Goal: Use online tool/utility: Utilize a website feature to perform a specific function

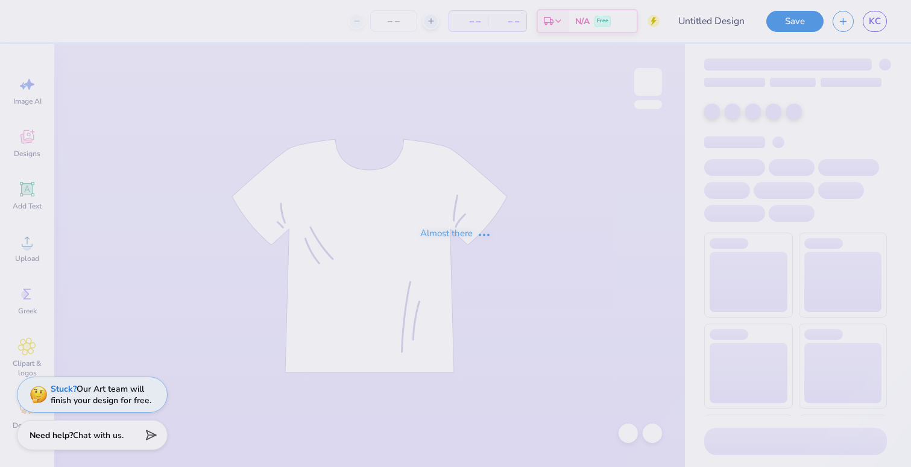
type input "Sisterhood Retreat Option 2"
type input "6"
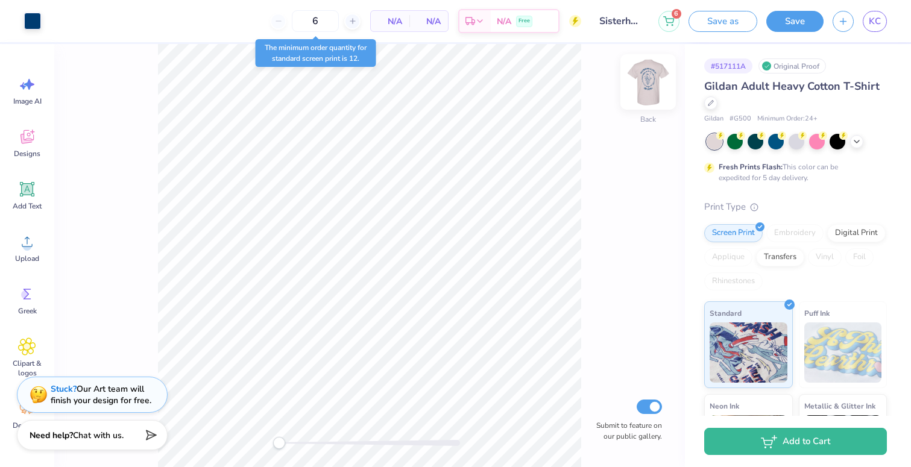
click at [648, 86] on img at bounding box center [648, 82] width 48 height 48
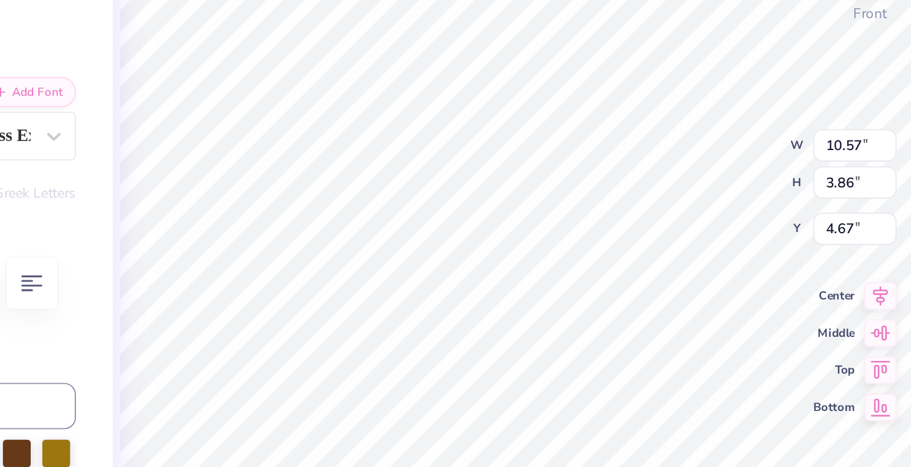
scroll to position [0, 3]
type textarea "SISTERH25D RETREAT"
type textarea "SISTERHOOD RETREAT"
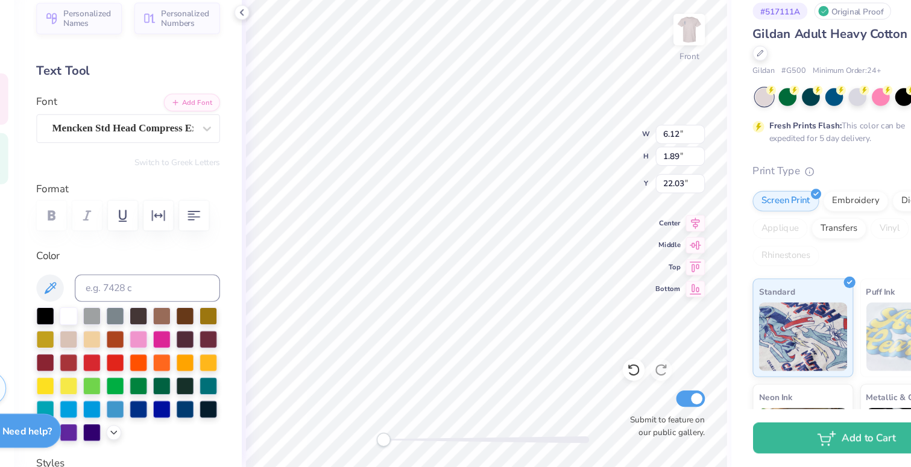
scroll to position [0, 0]
type textarea "20"
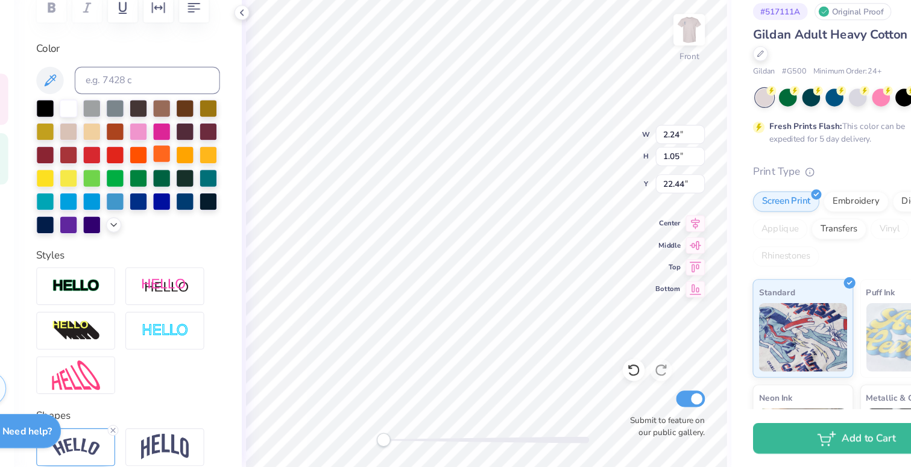
scroll to position [281, 0]
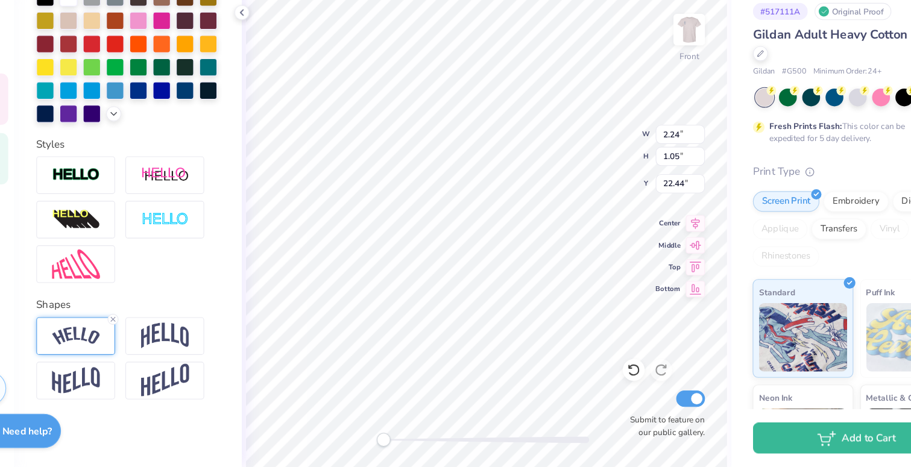
click at [128, 361] on div at bounding box center [108, 351] width 69 height 33
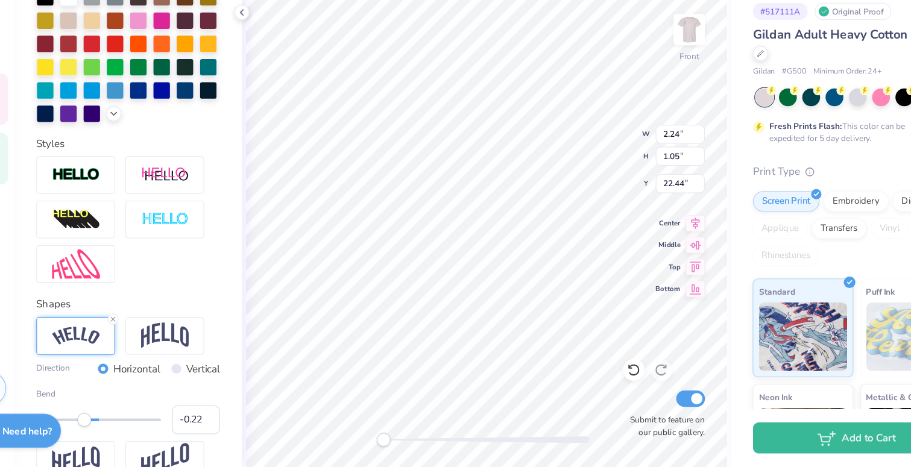
scroll to position [0, 0]
type input "-0.12"
drag, startPoint x: 101, startPoint y: 428, endPoint x: 122, endPoint y: 428, distance: 21.1
click at [122, 428] on div "Accessibility label" at bounding box center [122, 426] width 12 height 12
type input "-0.11"
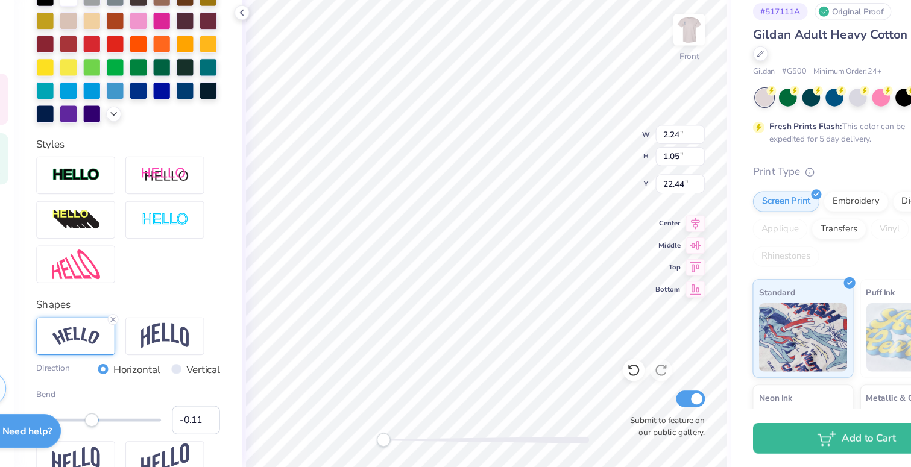
click at [122, 429] on div "Accessibility label" at bounding box center [122, 426] width 12 height 12
type input "0.04"
drag, startPoint x: 122, startPoint y: 429, endPoint x: 131, endPoint y: 428, distance: 8.5
click at [131, 428] on div "Accessibility label" at bounding box center [131, 426] width 12 height 12
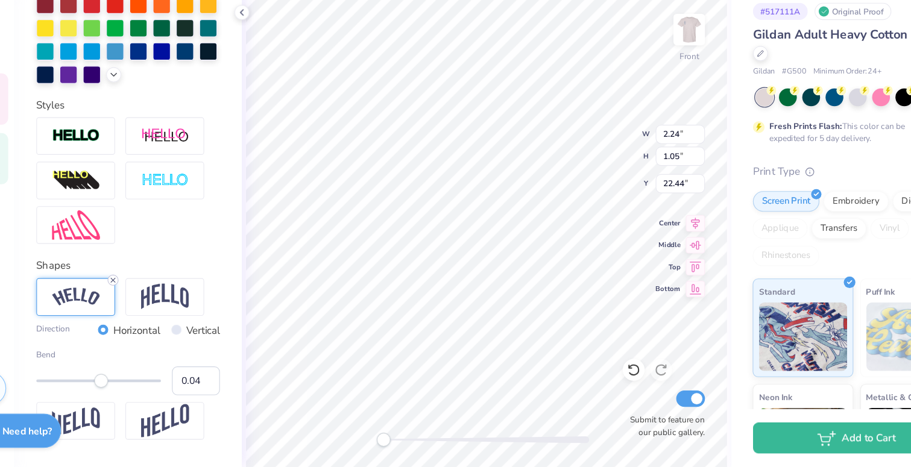
click at [142, 301] on icon at bounding box center [140, 302] width 7 height 7
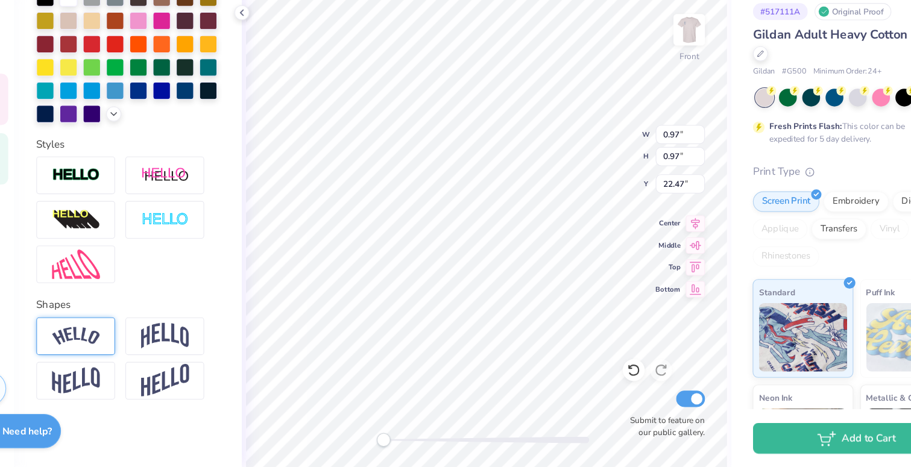
type textarea "2025"
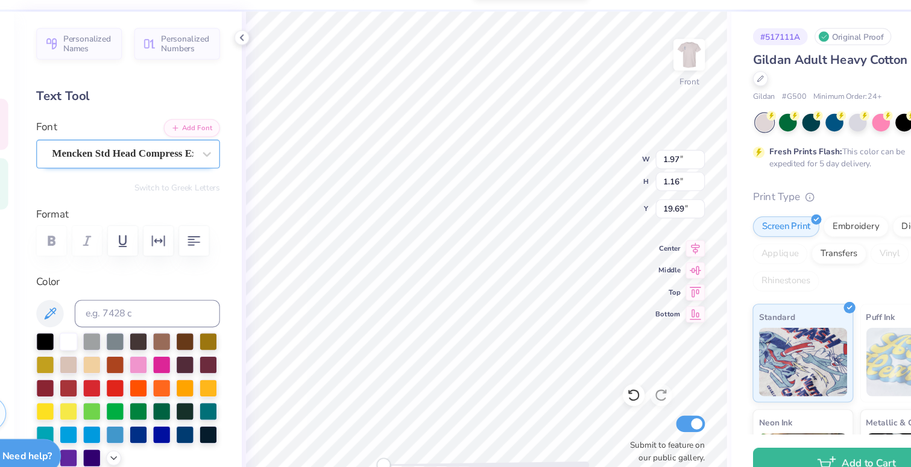
click at [159, 171] on div "Mencken Std Head Compress ExtraBold" at bounding box center [149, 169] width 127 height 19
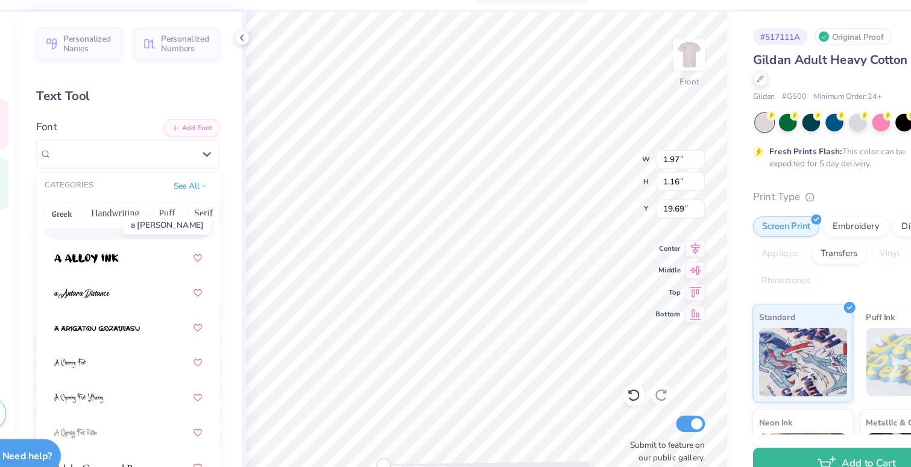
scroll to position [83, 0]
click at [130, 349] on div at bounding box center [154, 353] width 130 height 22
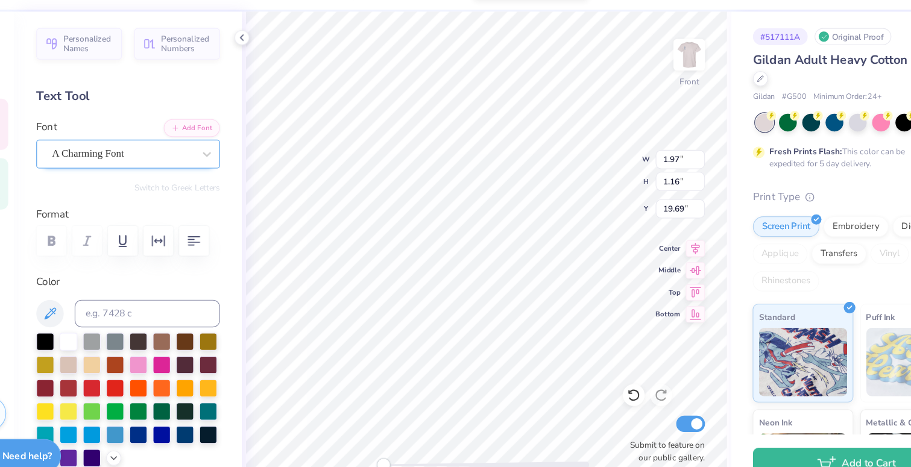
click at [160, 166] on div "A Charming Font" at bounding box center [149, 169] width 127 height 19
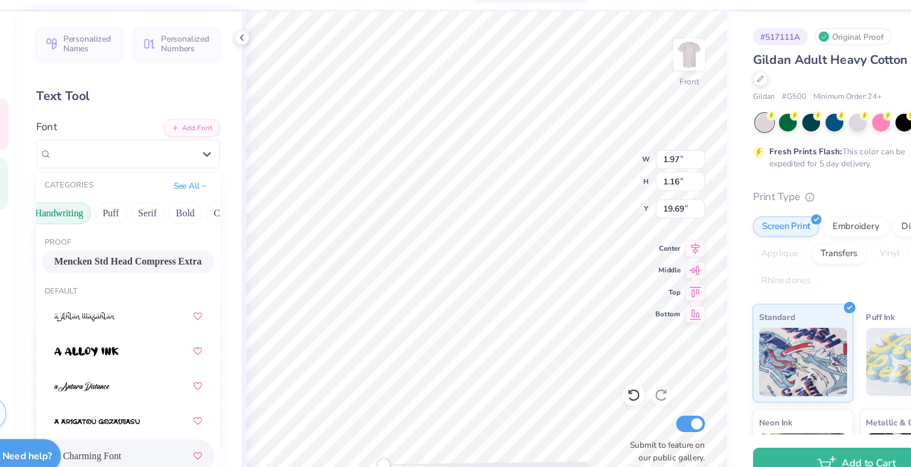
scroll to position [0, 45]
click at [103, 222] on button "Handwriting" at bounding box center [98, 221] width 56 height 19
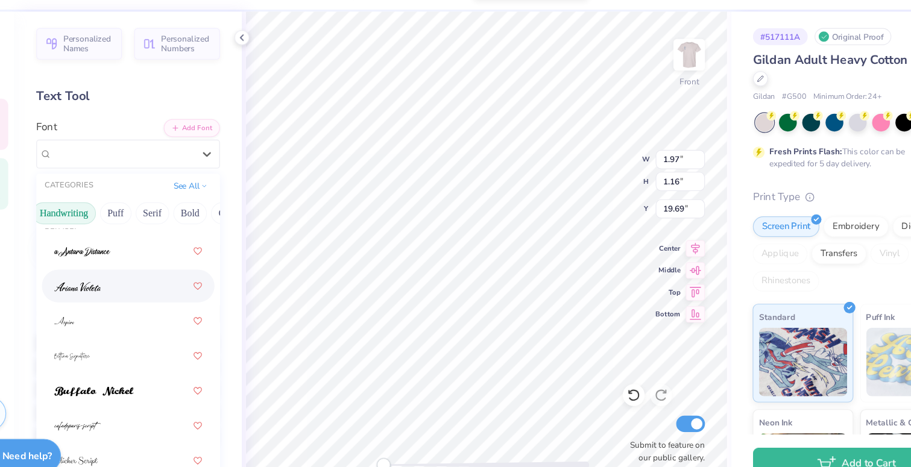
scroll to position [14, 0]
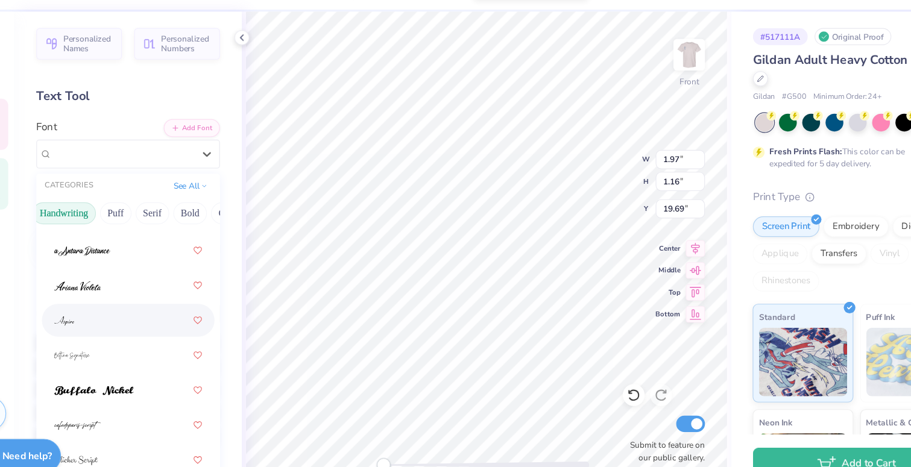
click at [138, 315] on div at bounding box center [154, 316] width 130 height 22
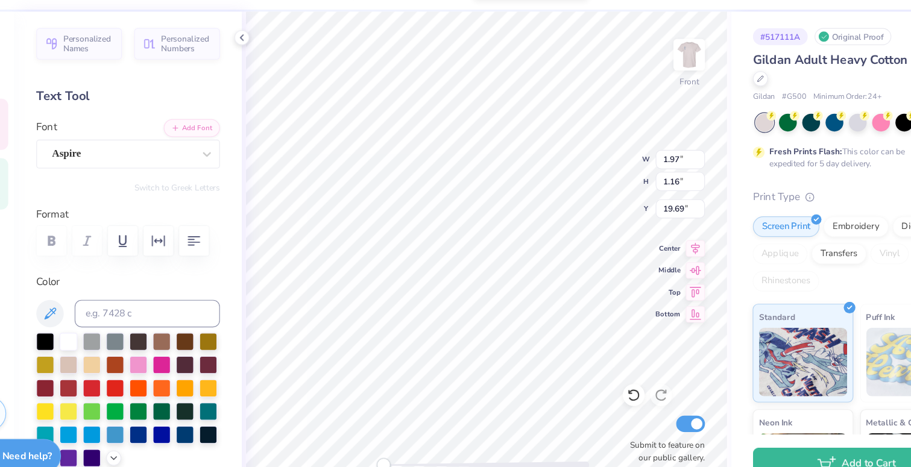
click at [156, 153] on div "Font Aspire" at bounding box center [155, 160] width 162 height 43
click at [154, 162] on div "Aspire" at bounding box center [149, 169] width 127 height 19
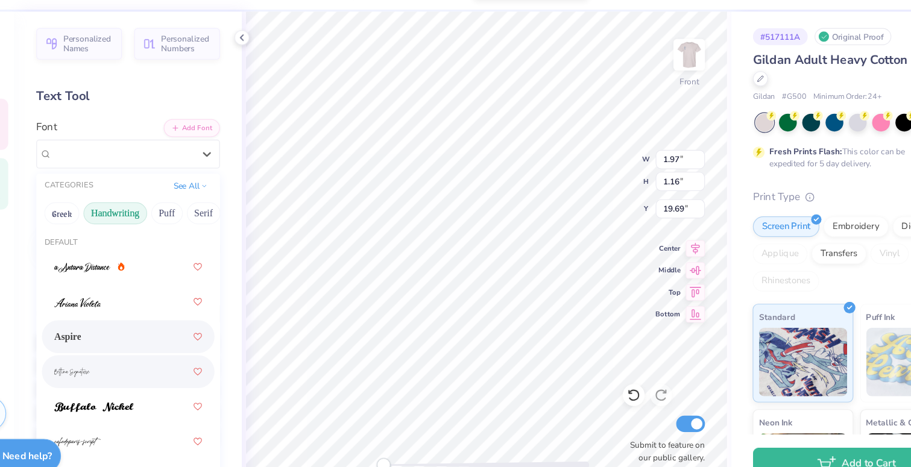
click at [145, 359] on div at bounding box center [154, 361] width 130 height 22
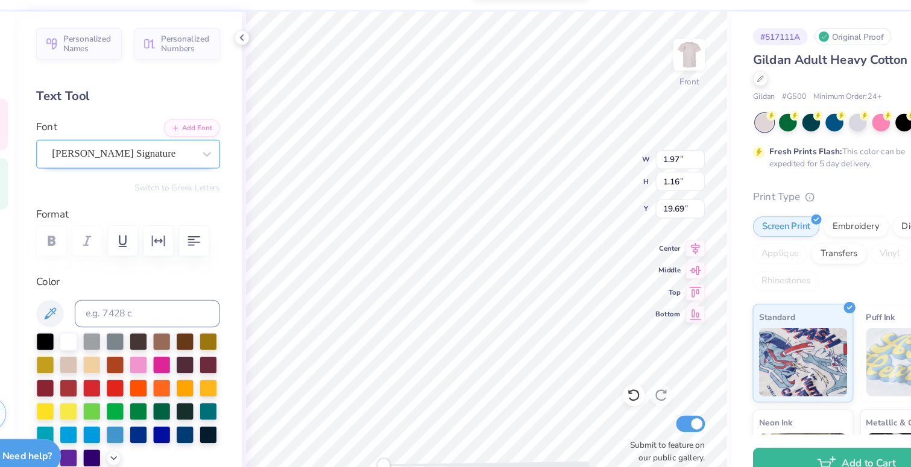
click at [150, 166] on div "[PERSON_NAME] Signature" at bounding box center [149, 169] width 127 height 19
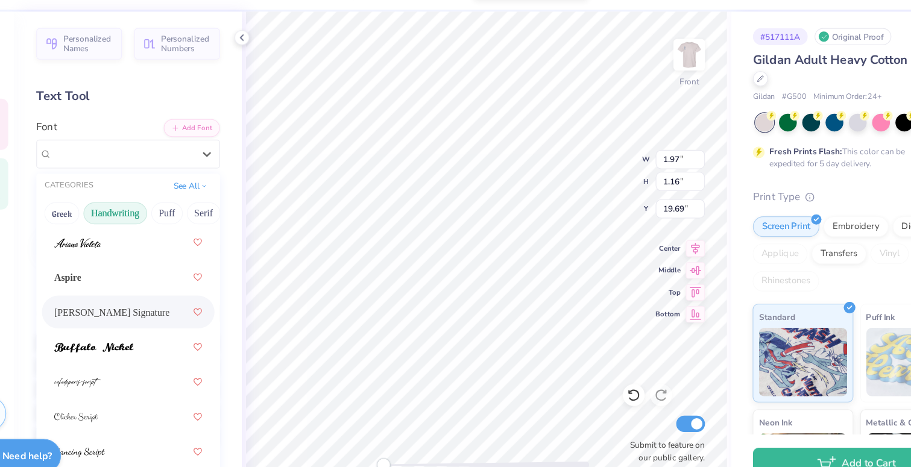
scroll to position [54, 0]
click at [144, 369] on div at bounding box center [154, 369] width 130 height 22
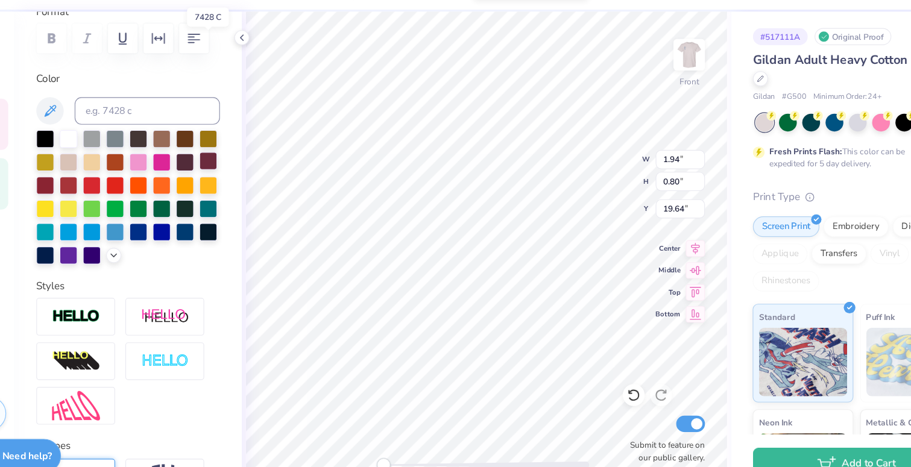
scroll to position [281, 0]
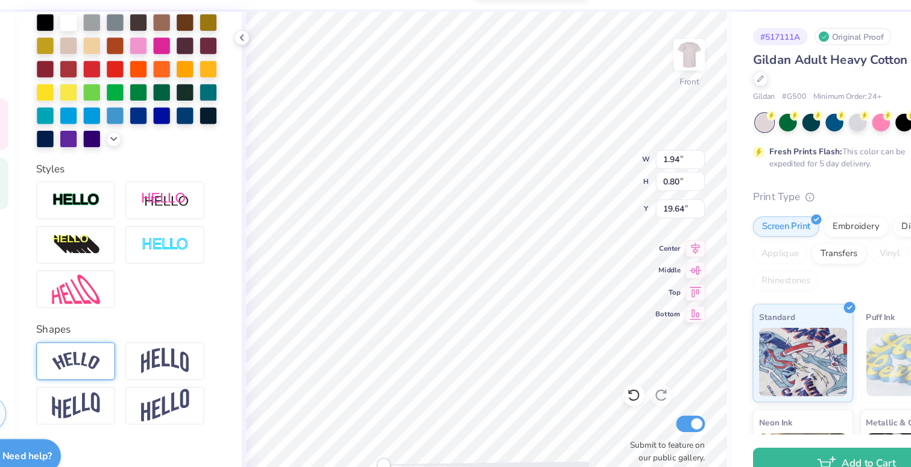
click at [119, 355] on img at bounding box center [108, 352] width 42 height 16
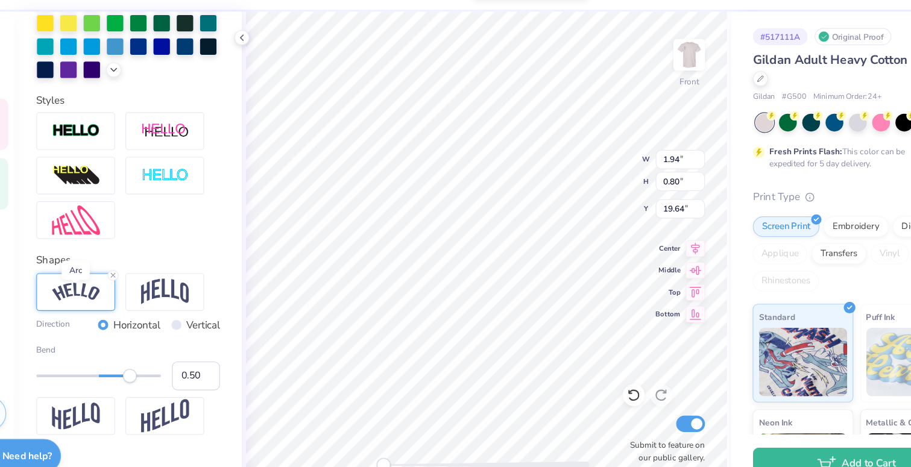
scroll to position [352, 0]
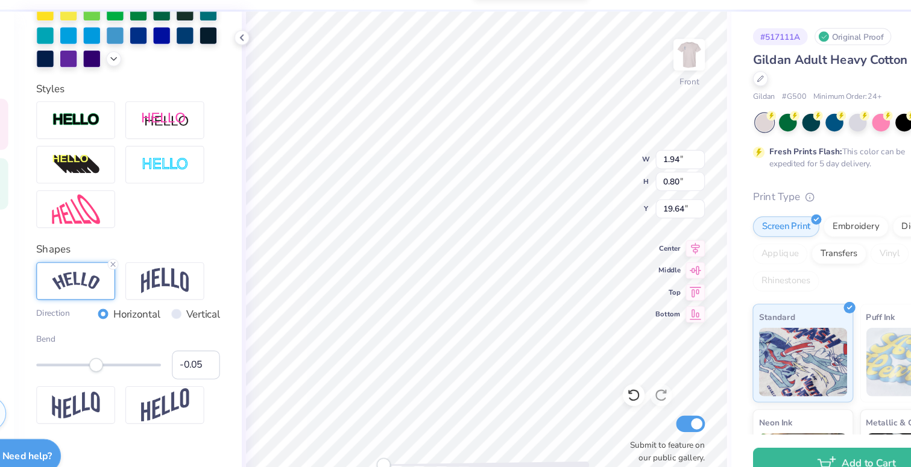
type input "-0.07"
drag, startPoint x: 157, startPoint y: 360, endPoint x: 125, endPoint y: 357, distance: 31.5
click at [125, 357] on div "Accessibility label" at bounding box center [125, 355] width 12 height 12
type input "-0.08"
click at [124, 357] on div "Accessibility label" at bounding box center [125, 355] width 12 height 12
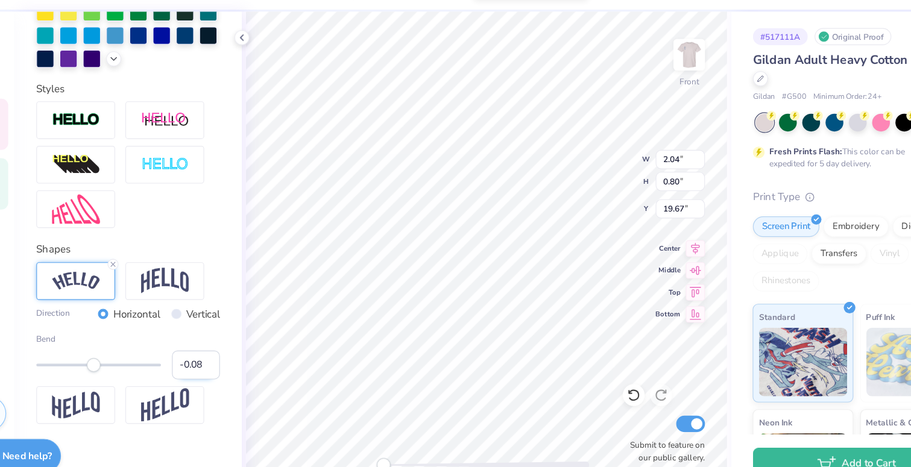
scroll to position [0, 0]
type textarea "20"
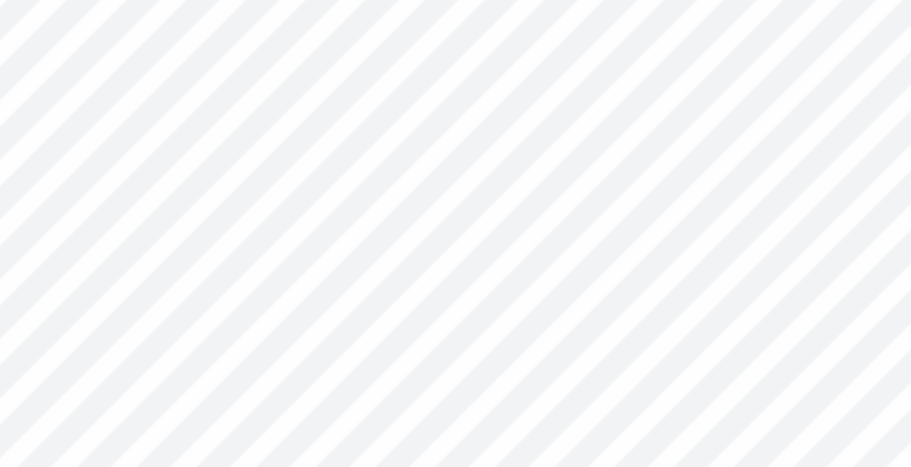
type input "0.87"
type input "0.62"
type input "16.84"
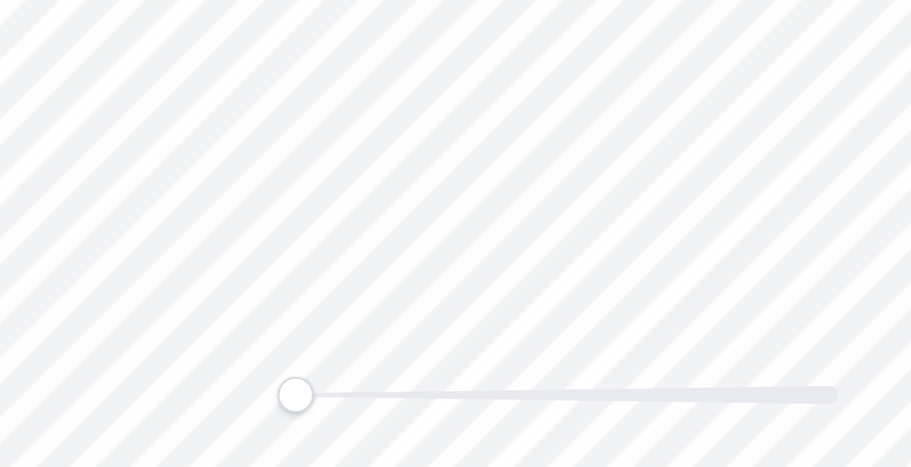
type textarea "25"
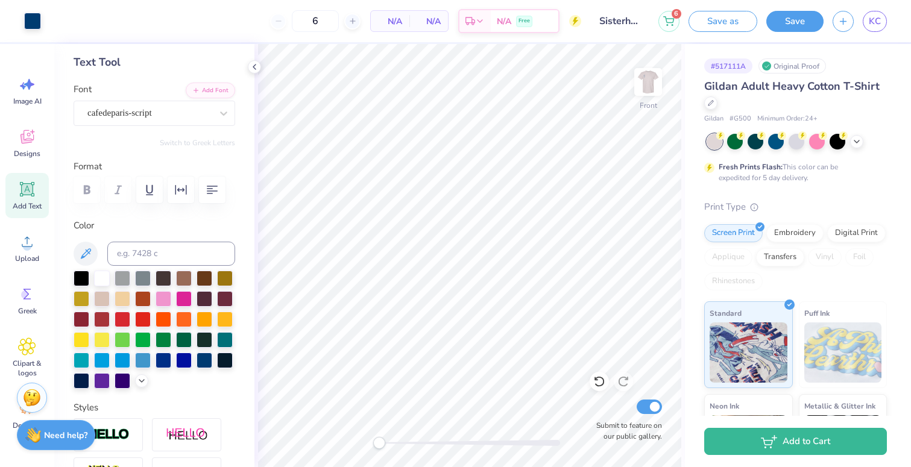
scroll to position [0, 0]
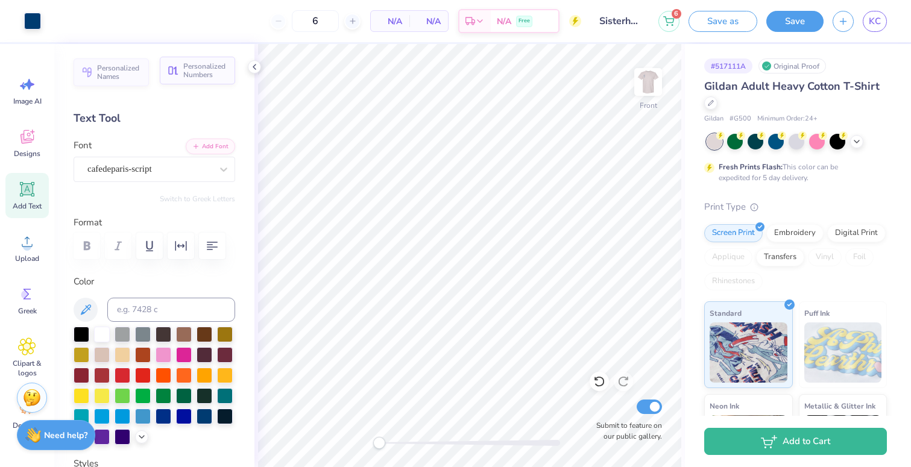
click at [203, 78] on span "Personalized Numbers" at bounding box center [205, 70] width 45 height 17
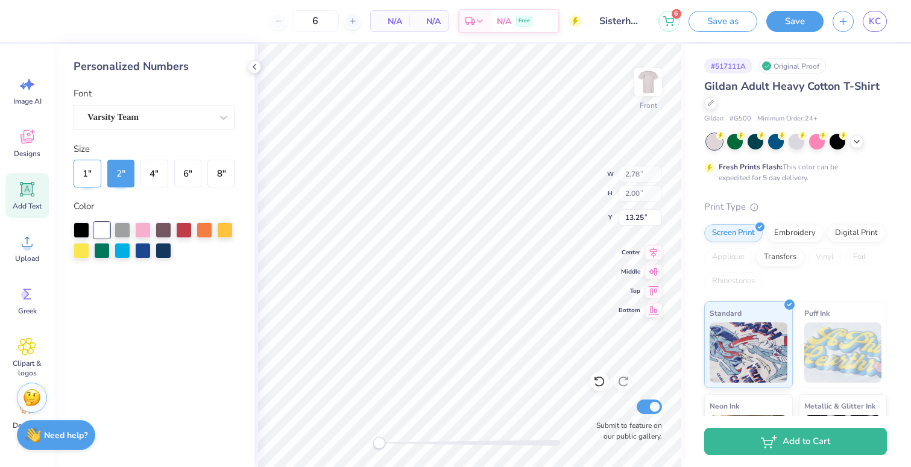
click at [87, 163] on button "1 "" at bounding box center [88, 174] width 28 height 28
click at [597, 387] on icon at bounding box center [599, 382] width 12 height 12
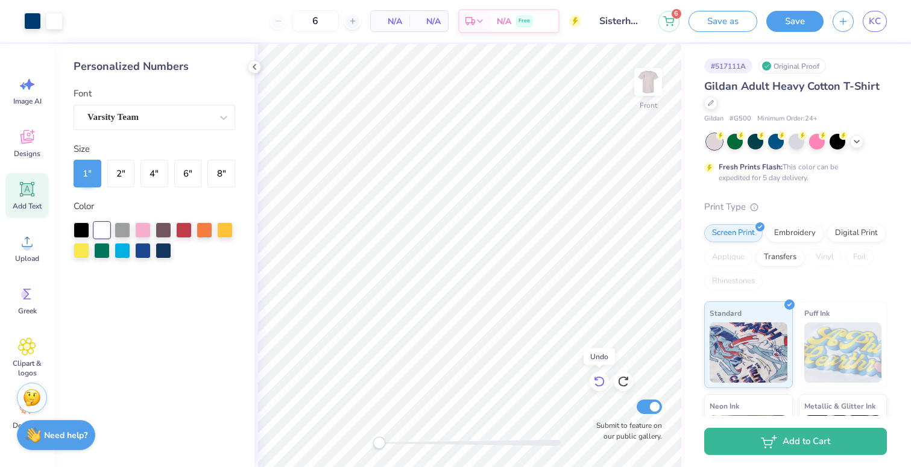
click at [597, 387] on icon at bounding box center [599, 382] width 12 height 12
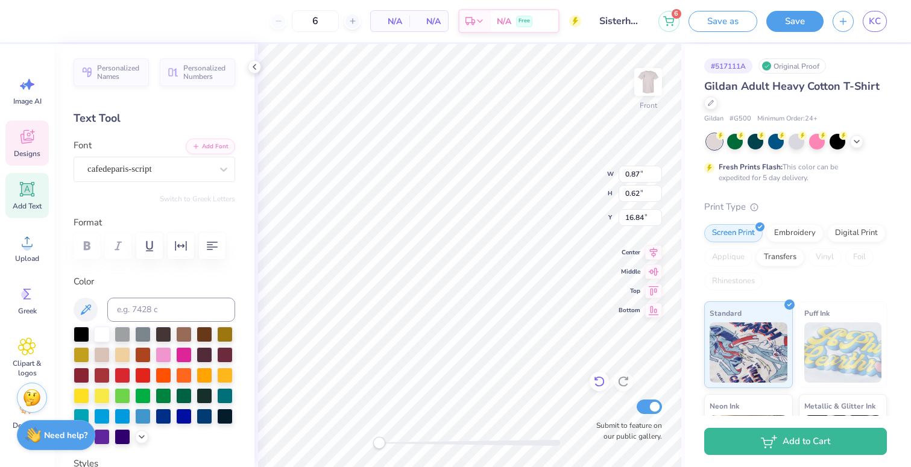
type textarea "2025"
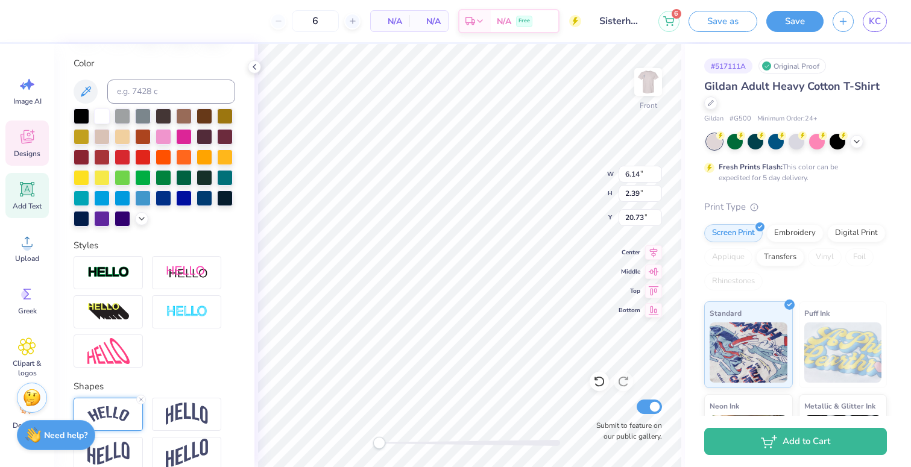
scroll to position [281, 0]
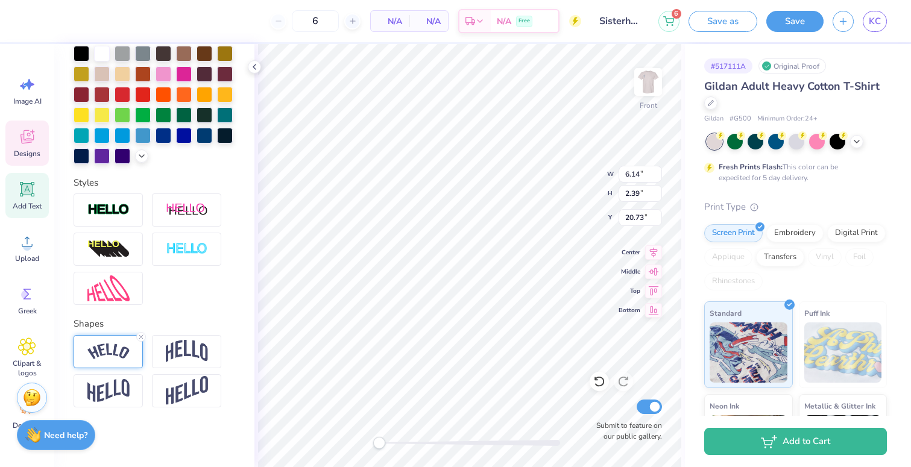
click at [112, 352] on img at bounding box center [108, 352] width 42 height 16
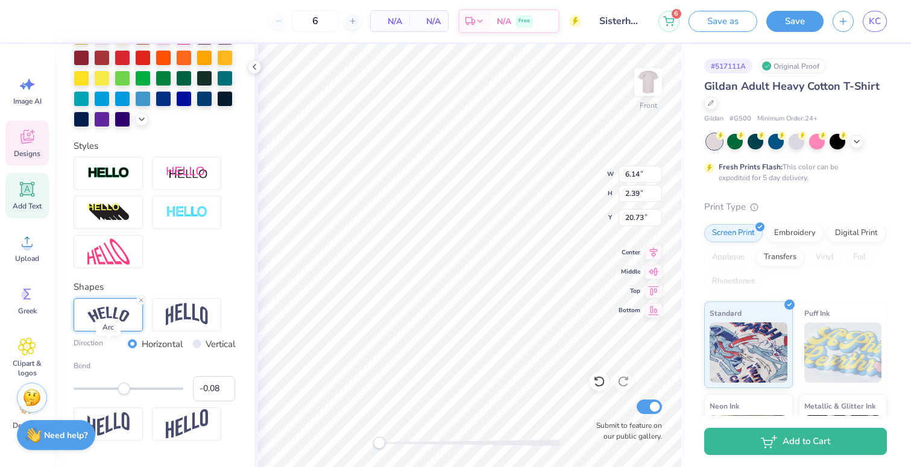
scroll to position [352, 0]
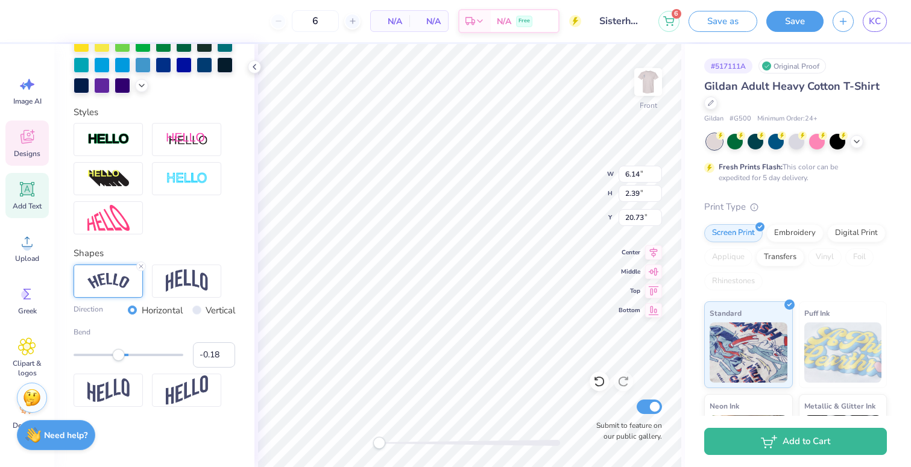
type input "-0.19"
drag, startPoint x: 127, startPoint y: 356, endPoint x: 118, endPoint y: 355, distance: 8.5
click at [118, 355] on div "Accessibility label" at bounding box center [119, 355] width 12 height 12
type input "-0.31"
drag, startPoint x: 118, startPoint y: 355, endPoint x: 111, endPoint y: 354, distance: 7.3
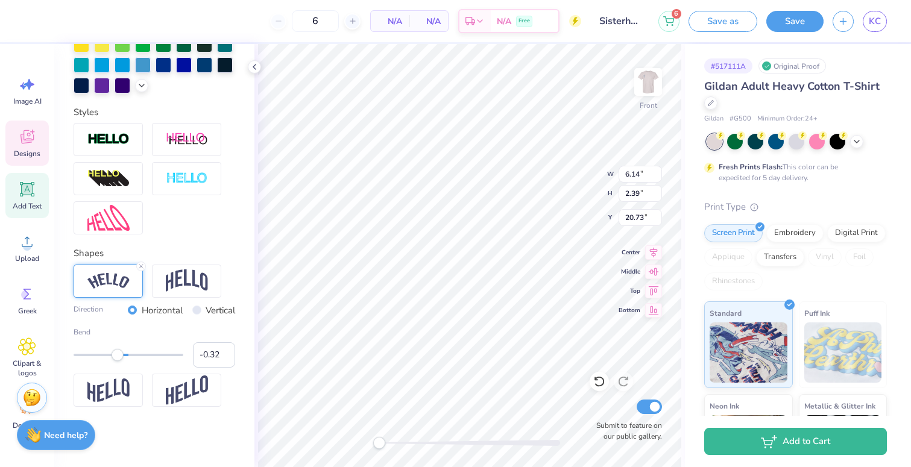
click at [112, 354] on div "Accessibility label" at bounding box center [118, 355] width 12 height 12
type input "-0.33"
click at [110, 354] on div "Accessibility label" at bounding box center [110, 355] width 12 height 12
type input "-0.20"
drag, startPoint x: 110, startPoint y: 355, endPoint x: 118, endPoint y: 355, distance: 7.2
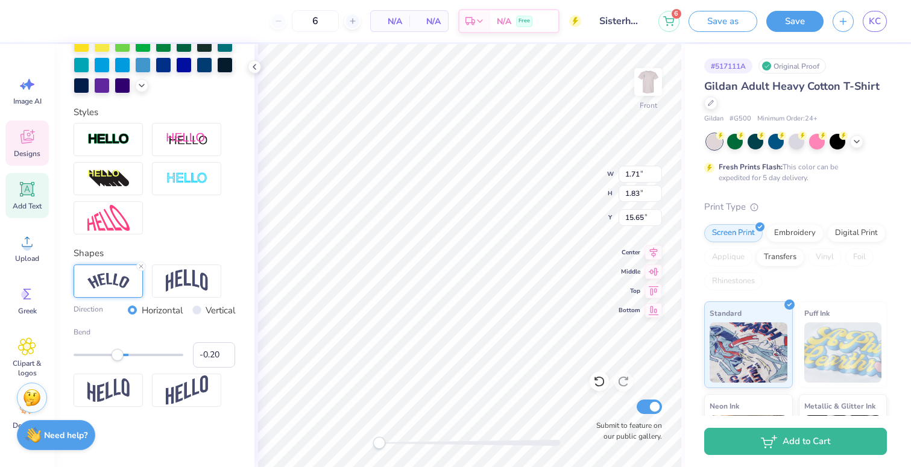
click at [118, 355] on div "Accessibility label" at bounding box center [118, 355] width 12 height 12
type input "0.16"
drag, startPoint x: 119, startPoint y: 358, endPoint x: 137, endPoint y: 357, distance: 18.1
click at [137, 357] on div "Accessibility label" at bounding box center [137, 355] width 12 height 12
type input "0.22"
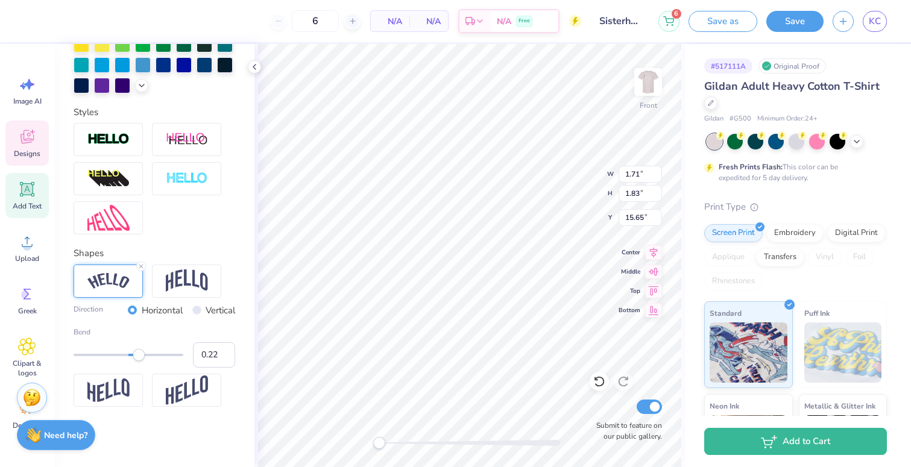
click at [140, 358] on div "Accessibility label" at bounding box center [139, 355] width 12 height 12
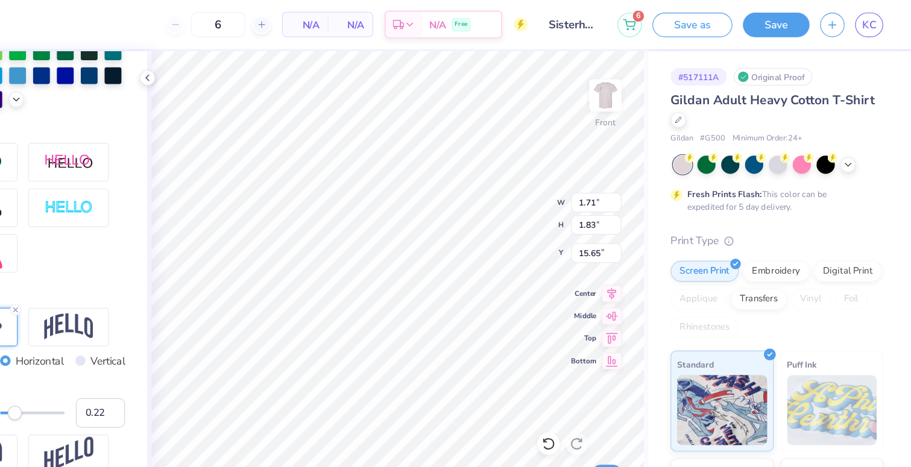
scroll to position [0, 0]
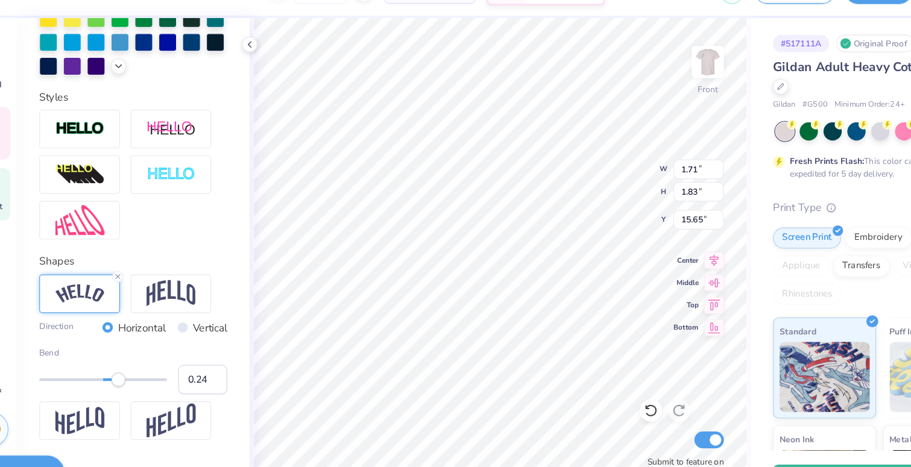
type input "0.25"
click at [142, 356] on div "Accessibility label" at bounding box center [142, 355] width 12 height 12
type input "8.83"
type input "11.32"
type input "6.34"
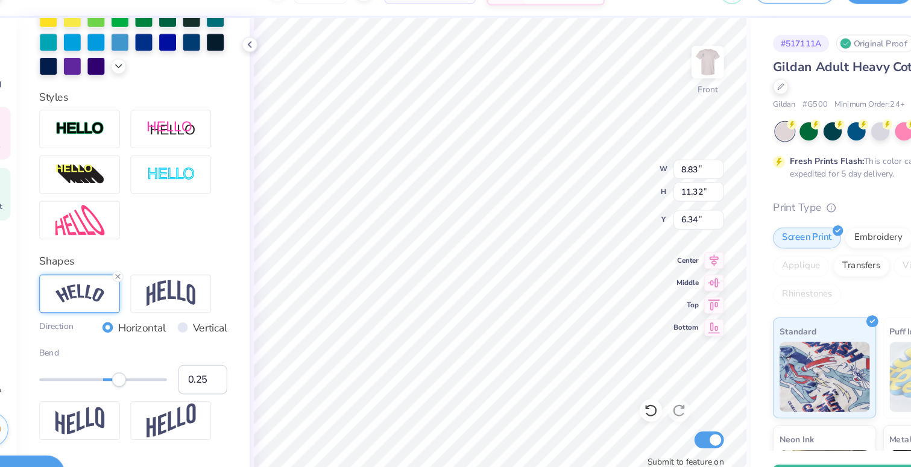
type input "1.89"
type input "1.09"
type input "5.80"
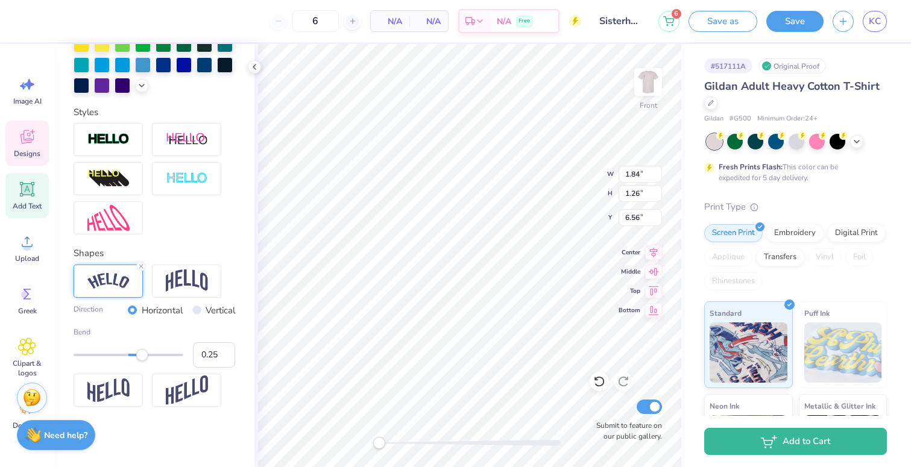
scroll to position [281, 0]
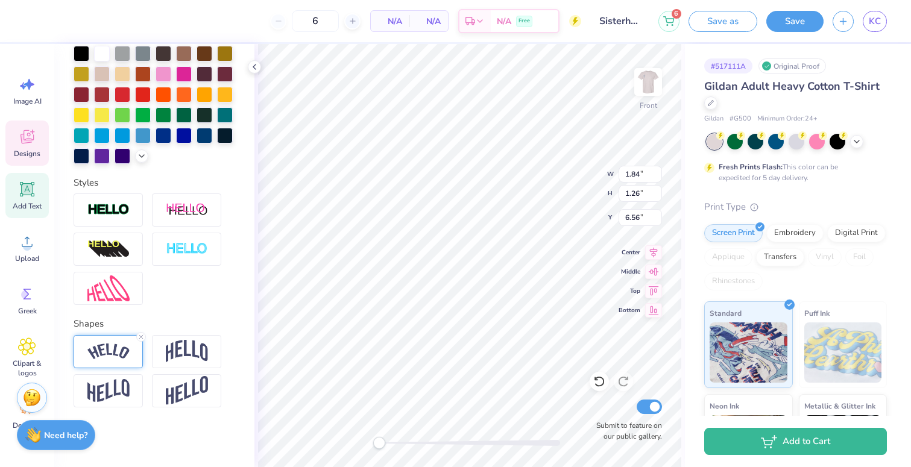
click at [109, 345] on img at bounding box center [108, 352] width 42 height 16
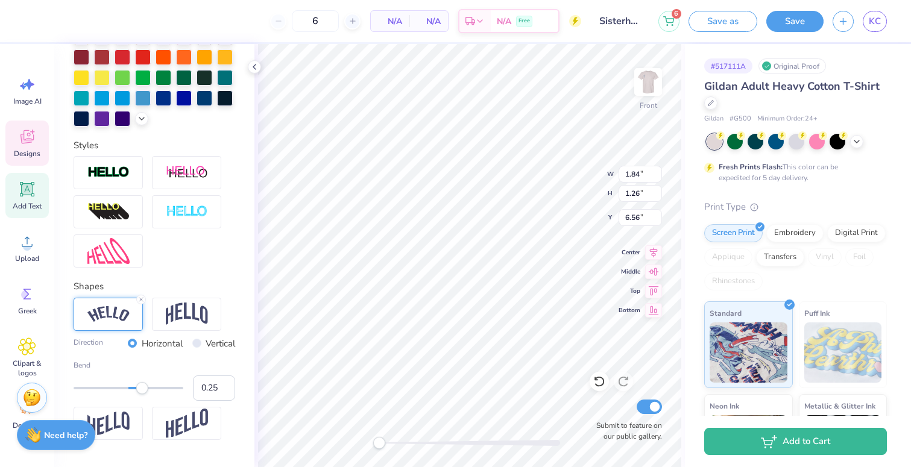
scroll to position [320, 0]
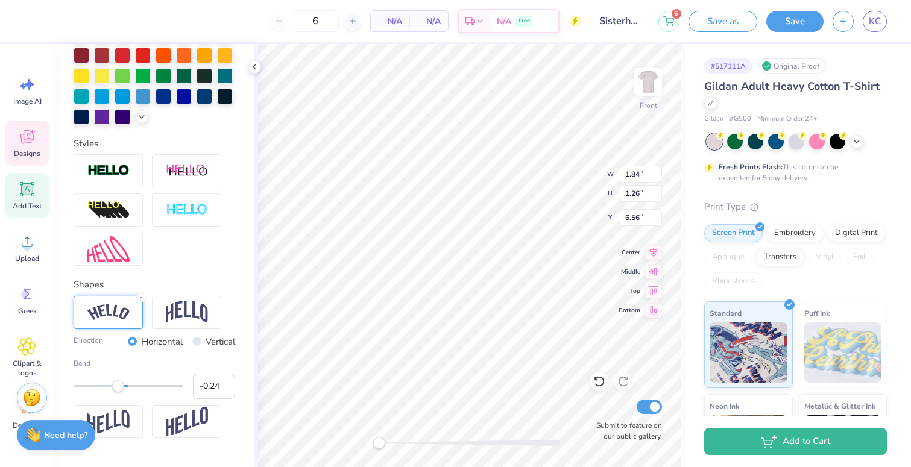
type input "-0.25"
drag, startPoint x: 139, startPoint y: 390, endPoint x: 115, endPoint y: 388, distance: 24.8
click at [115, 388] on div "Accessibility label" at bounding box center [115, 386] width 12 height 12
type input "-0.36"
drag, startPoint x: 118, startPoint y: 387, endPoint x: 109, endPoint y: 386, distance: 9.1
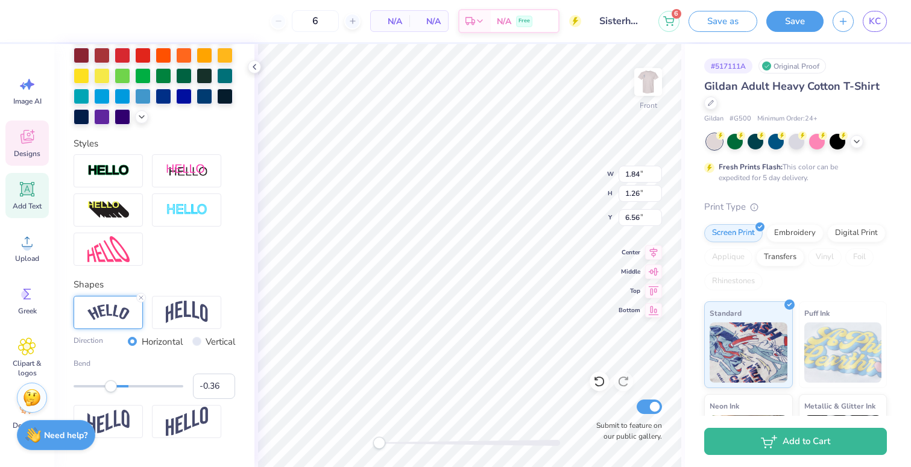
click at [109, 386] on div "Accessibility label" at bounding box center [111, 386] width 12 height 12
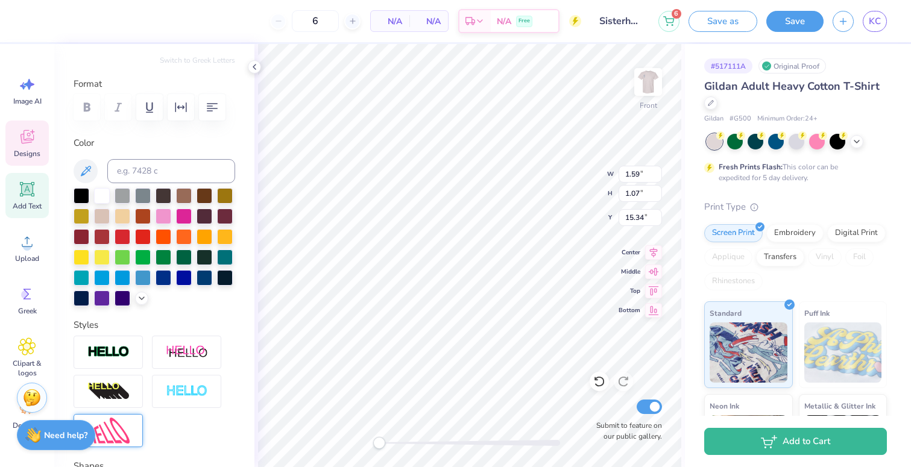
scroll to position [0, 0]
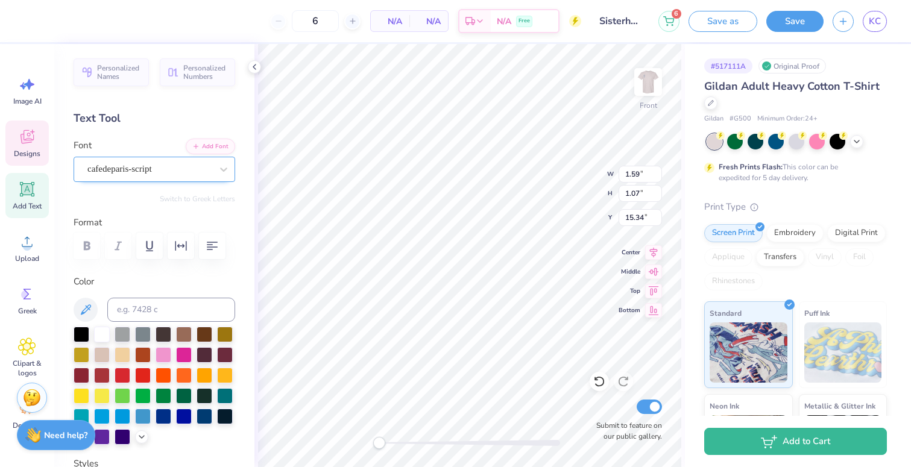
click at [143, 168] on div "cafedeparis-script" at bounding box center [149, 169] width 127 height 19
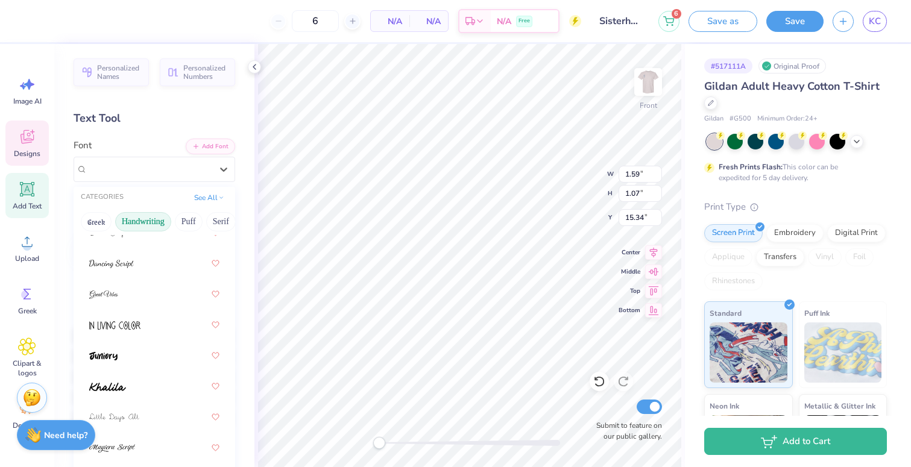
scroll to position [235, 0]
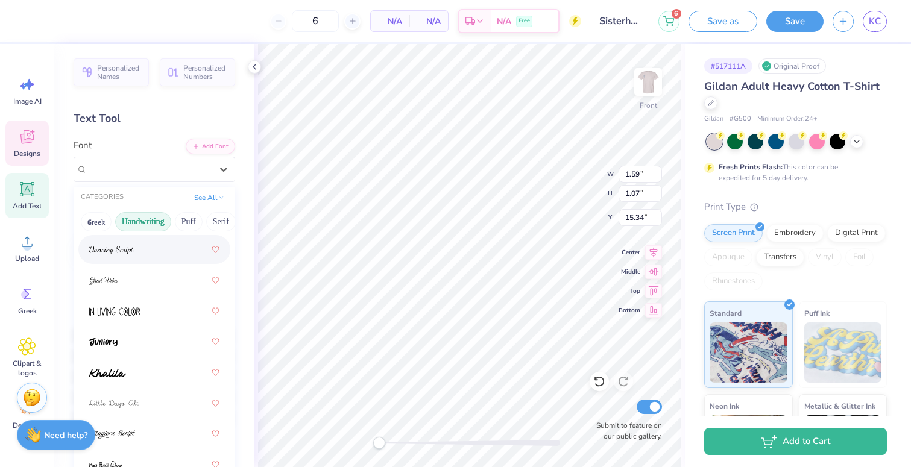
click at [133, 246] on img at bounding box center [111, 250] width 45 height 8
